Goal: Information Seeking & Learning: Learn about a topic

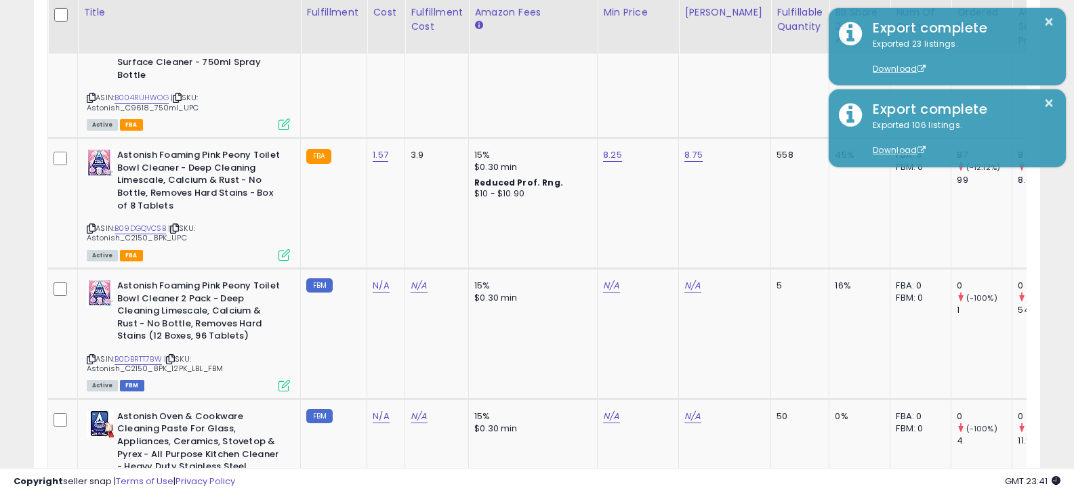
scroll to position [3834, 0]
click at [643, 350] on td "N/A" at bounding box center [637, 334] width 81 height 131
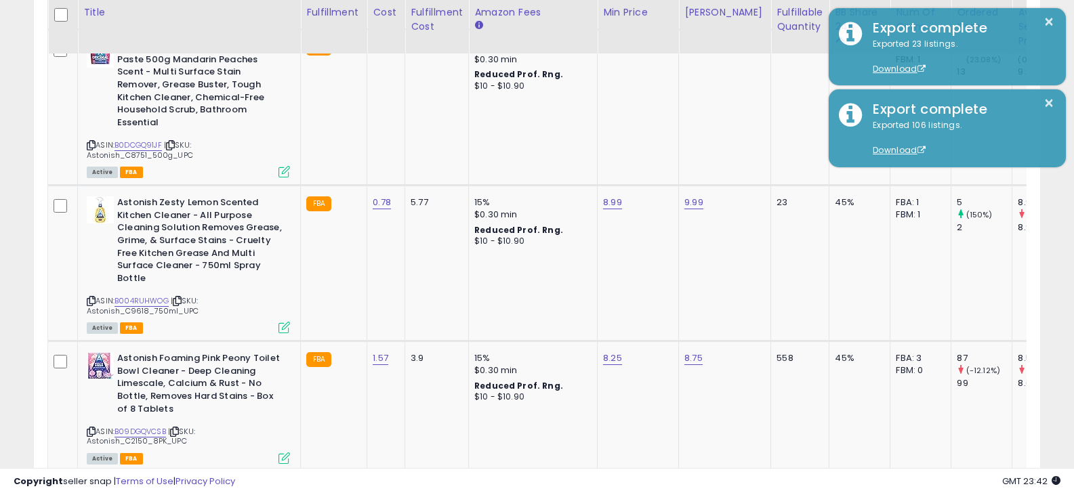
scroll to position [3631, 0]
click at [91, 429] on icon at bounding box center [91, 432] width 9 height 7
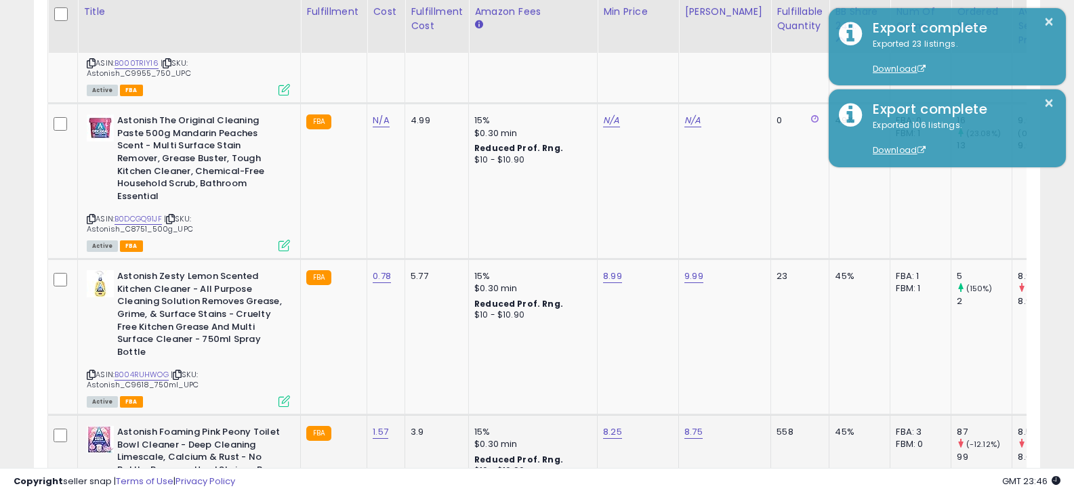
scroll to position [3557, 0]
click at [108, 271] on img at bounding box center [100, 284] width 27 height 27
click at [106, 115] on img at bounding box center [100, 128] width 27 height 27
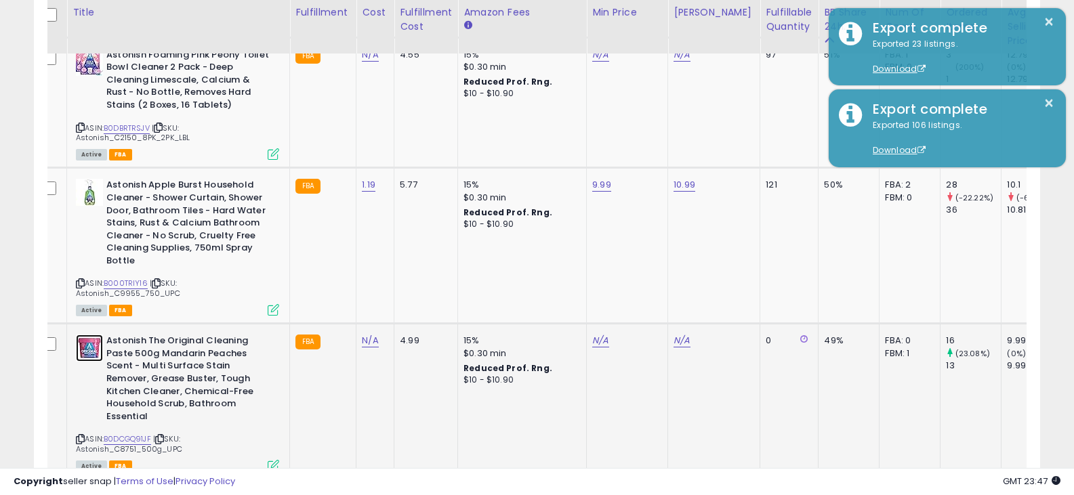
scroll to position [0, 12]
click at [80, 180] on img at bounding box center [88, 192] width 27 height 27
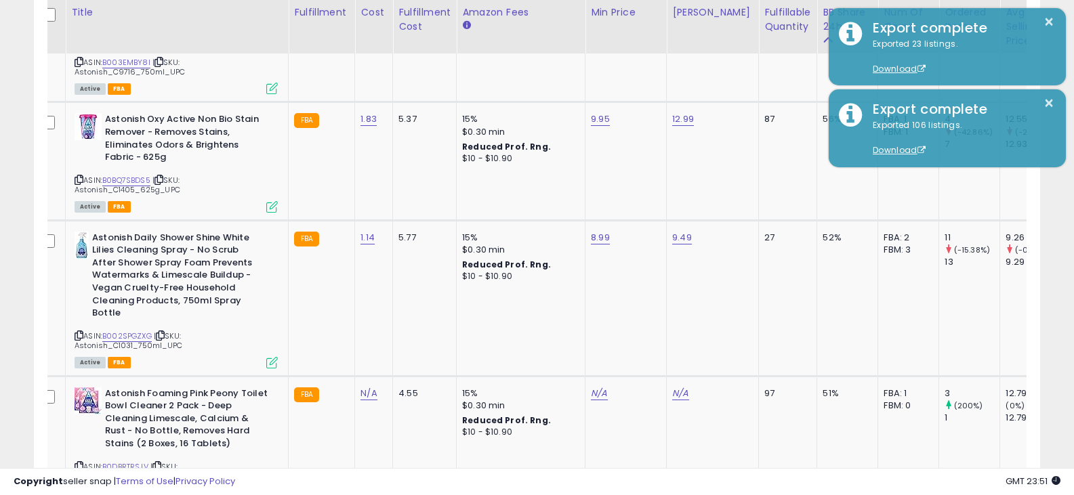
scroll to position [3000, 0]
click at [81, 231] on img at bounding box center [82, 244] width 14 height 27
click at [87, 112] on img at bounding box center [88, 125] width 27 height 27
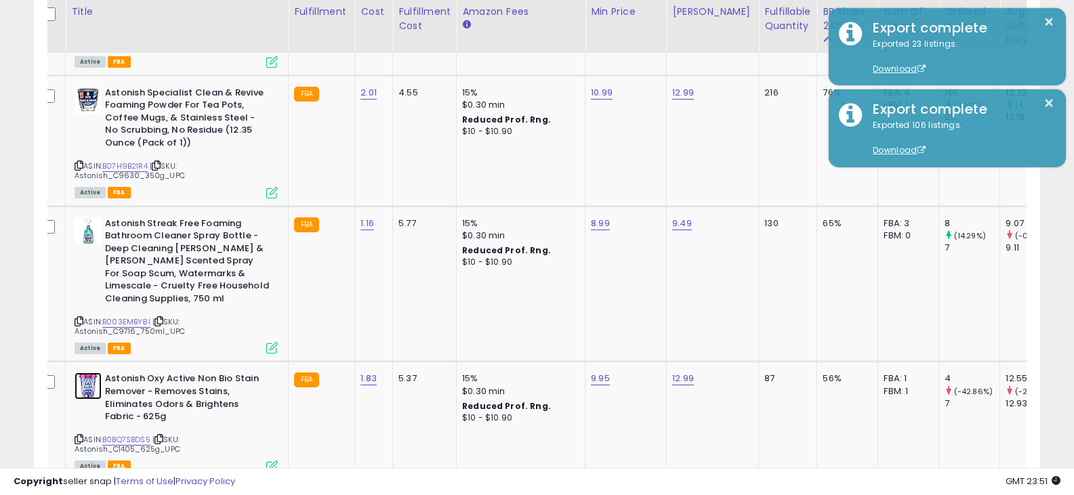
scroll to position [2739, 0]
click at [85, 218] on img at bounding box center [88, 231] width 27 height 27
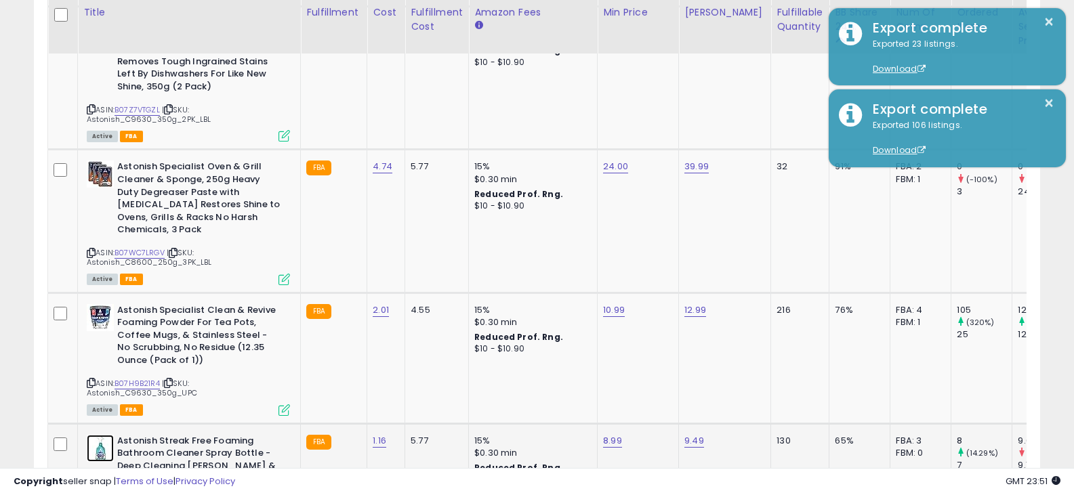
scroll to position [2522, 0]
click at [94, 309] on div "Astonish Specialist Clean & Revive Foaming Powder For Tea Pots, Coffee Mugs, & …" at bounding box center [188, 338] width 203 height 66
click at [104, 305] on img at bounding box center [100, 318] width 27 height 27
click at [98, 177] on div "Astonish Specialist Oven & Grill Cleaner & Sponge, 250g Heavy Duty Degreaser Pa…" at bounding box center [188, 200] width 203 height 79
click at [107, 161] on img at bounding box center [100, 174] width 27 height 27
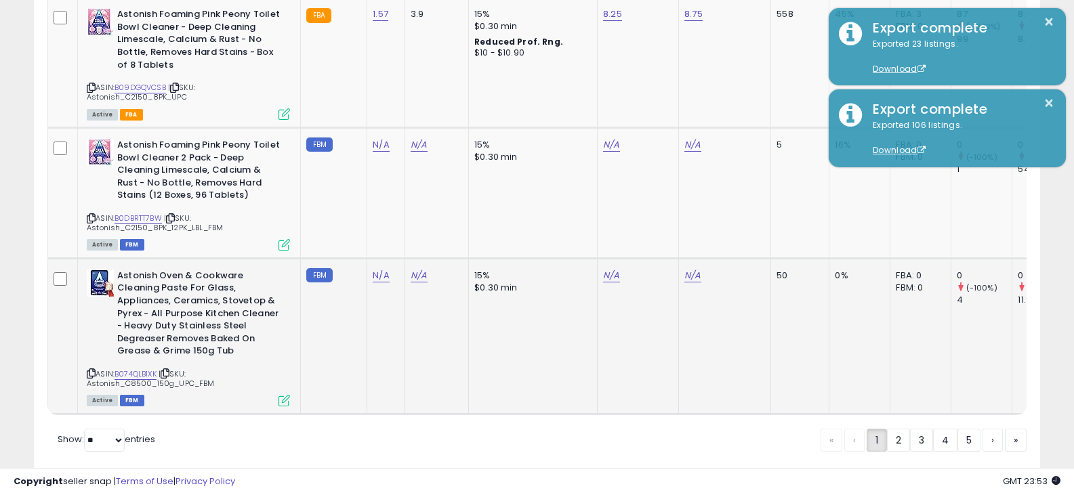
scroll to position [3999, 0]
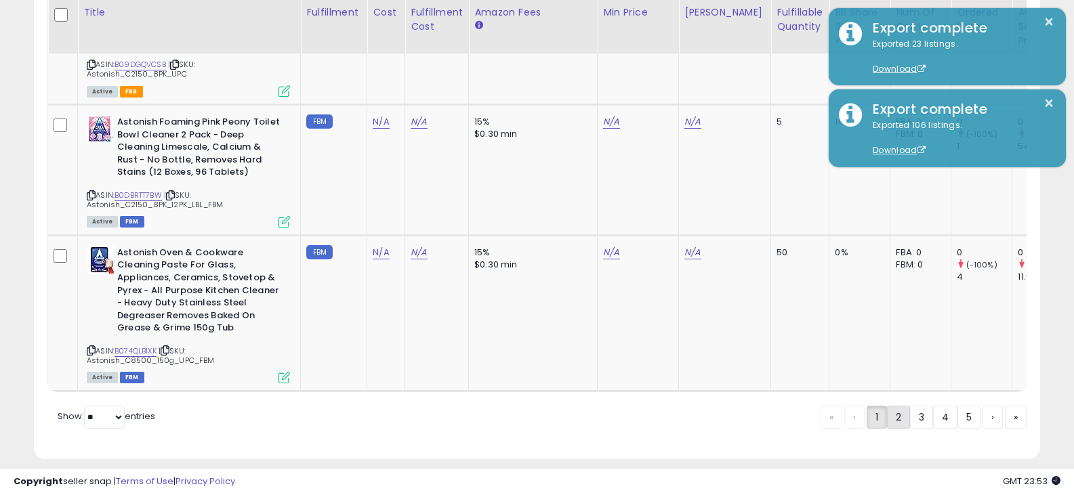
click at [900, 411] on link "2" at bounding box center [898, 417] width 23 height 23
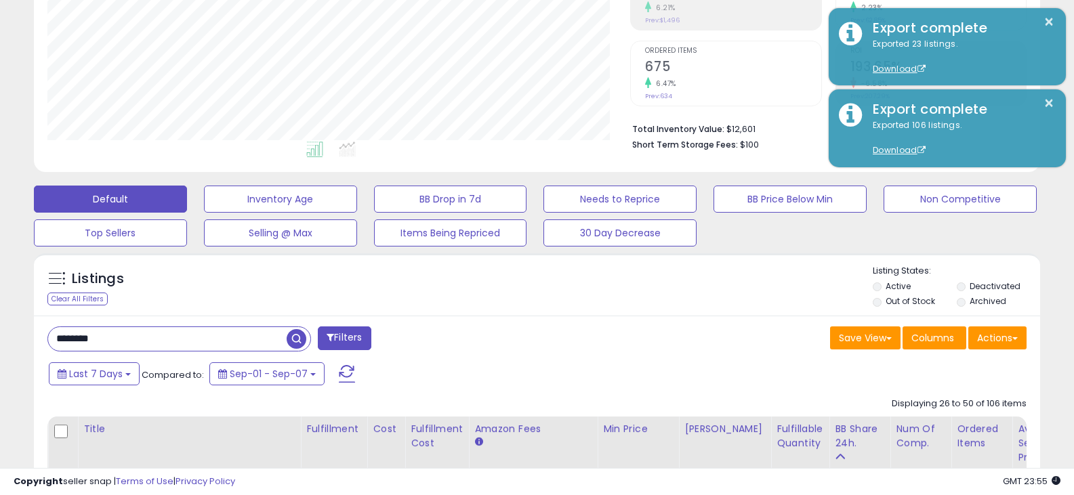
scroll to position [112, 0]
